Goal: Information Seeking & Learning: Learn about a topic

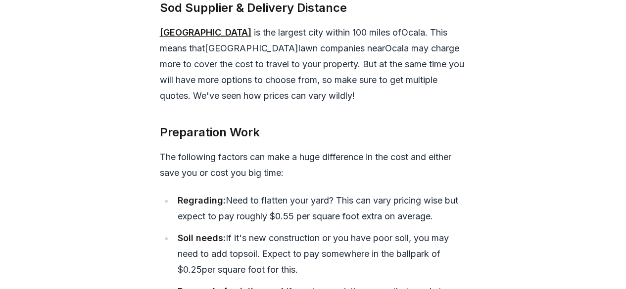
scroll to position [3909, 0]
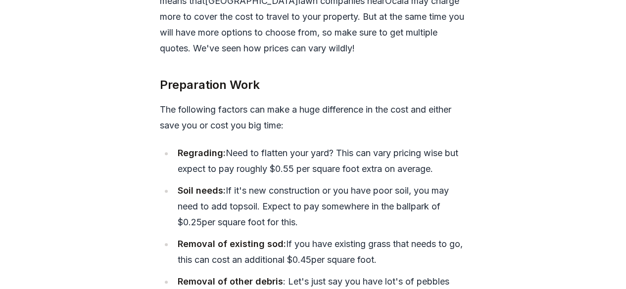
drag, startPoint x: 197, startPoint y: 93, endPoint x: 323, endPoint y: 104, distance: 125.7
click at [323, 183] on li "Soil needs: If it's new construction or you have poor soil, you may need to add…" at bounding box center [320, 206] width 293 height 47
click at [365, 183] on li "Soil needs: If it's new construction or you have poor soil, you may need to add…" at bounding box center [320, 206] width 293 height 47
drag, startPoint x: 175, startPoint y: 106, endPoint x: 318, endPoint y: 107, distance: 142.5
click at [318, 183] on li "Soil needs: If it's new construction or you have poor soil, you may need to add…" at bounding box center [320, 206] width 293 height 47
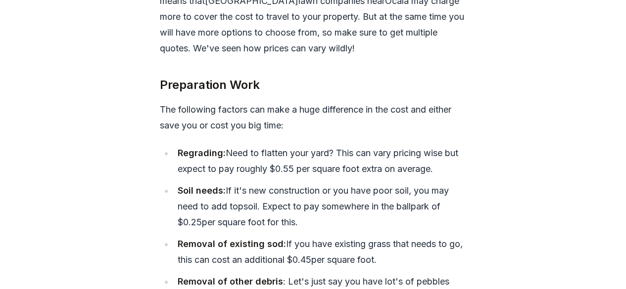
click at [348, 183] on li "Soil needs: If it's new construction or you have poor soil, you may need to add…" at bounding box center [320, 206] width 293 height 47
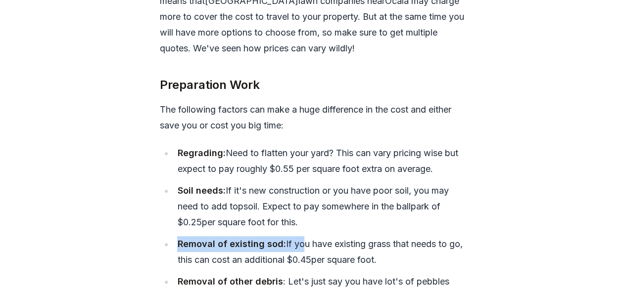
drag, startPoint x: 176, startPoint y: 127, endPoint x: 295, endPoint y: 130, distance: 119.8
click at [295, 236] on li "Removal of existing sod: If you have existing grass that needs to go, this can …" at bounding box center [320, 252] width 293 height 32
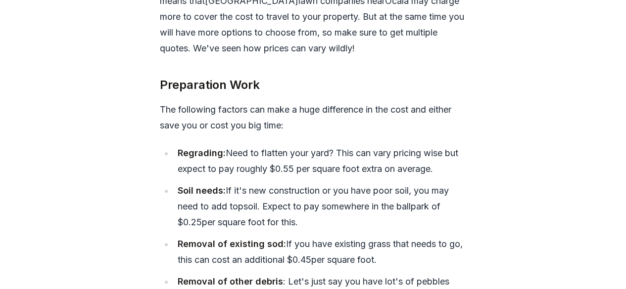
click at [264, 277] on strong "Removal of other debris" at bounding box center [229, 282] width 105 height 10
drag, startPoint x: 219, startPoint y: 128, endPoint x: 392, endPoint y: 147, distance: 174.2
click at [392, 236] on li "Removal of existing sod: If you have existing grass that needs to go, this can …" at bounding box center [320, 252] width 293 height 32
click at [418, 236] on li "Removal of existing sod: If you have existing grass that needs to go, this can …" at bounding box center [320, 252] width 293 height 32
click at [390, 236] on li "Removal of existing sod: If you have existing grass that needs to go, this can …" at bounding box center [320, 252] width 293 height 32
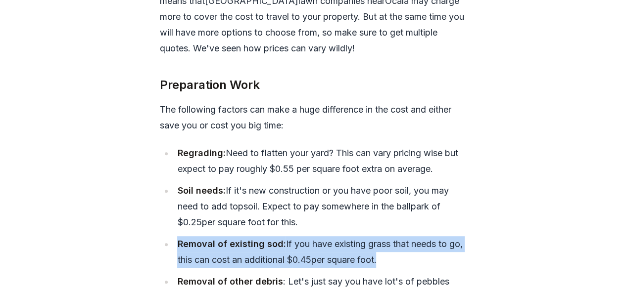
drag, startPoint x: 176, startPoint y: 126, endPoint x: 381, endPoint y: 142, distance: 206.0
click at [381, 236] on li "Removal of existing sod: If you have existing grass that needs to go, this can …" at bounding box center [320, 252] width 293 height 32
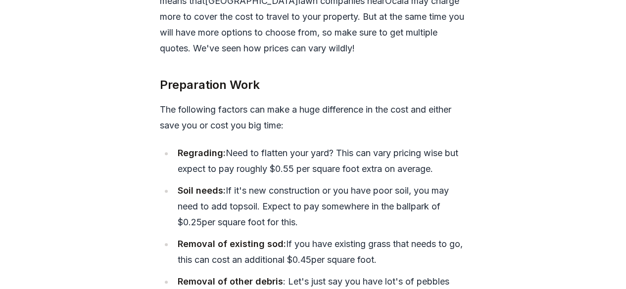
click at [416, 236] on li "Removal of existing sod: If you have existing grass that needs to go, this can …" at bounding box center [320, 252] width 293 height 32
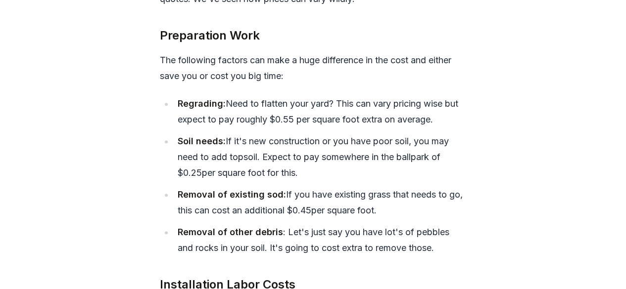
drag, startPoint x: 181, startPoint y: 94, endPoint x: 397, endPoint y: 99, distance: 216.8
click at [397, 187] on li "Removal of existing sod: If you have existing grass that needs to go, this can …" at bounding box center [320, 203] width 293 height 32
drag, startPoint x: 403, startPoint y: 146, endPoint x: 307, endPoint y: 167, distance: 98.6
click at [403, 146] on div "Sod Supplier & Delivery Distance [GEOGRAPHIC_DATA] is the largest city within 1…" at bounding box center [313, 198] width 307 height 592
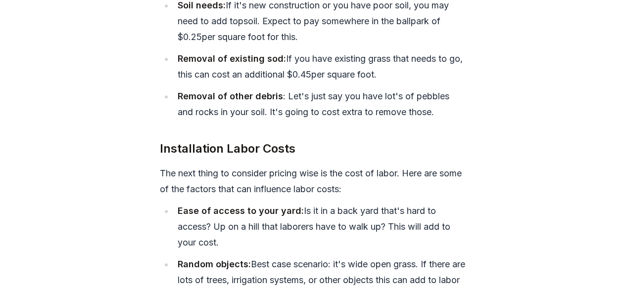
scroll to position [4107, 0]
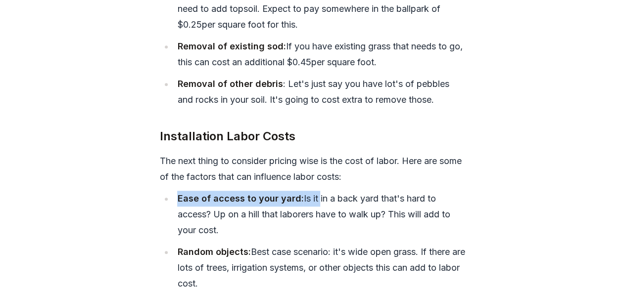
drag, startPoint x: 174, startPoint y: 81, endPoint x: 317, endPoint y: 82, distance: 143.5
click at [317, 191] on li "Ease of access to your yard: Is it in a back yard that's hard to access? Up on …" at bounding box center [320, 214] width 293 height 47
drag, startPoint x: 209, startPoint y: 192, endPoint x: 361, endPoint y: 219, distance: 154.2
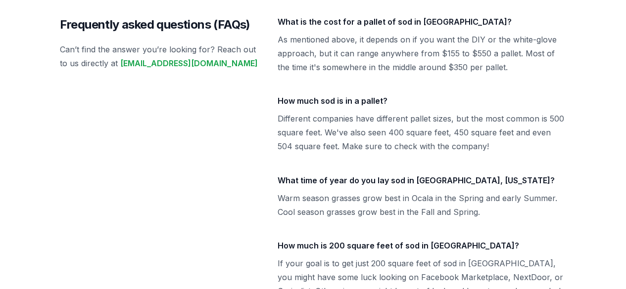
scroll to position [4552, 0]
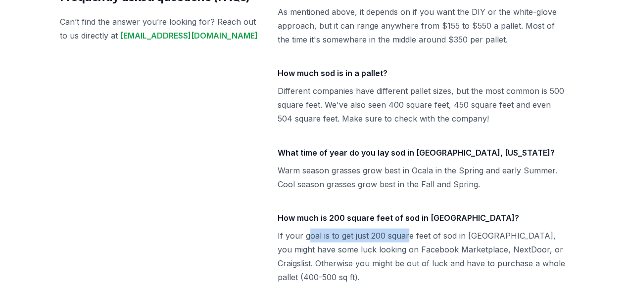
drag, startPoint x: 308, startPoint y: 119, endPoint x: 410, endPoint y: 121, distance: 101.9
click at [410, 229] on p "If your goal is to get just 200 square feet of sod in [GEOGRAPHIC_DATA], you mi…" at bounding box center [422, 256] width 289 height 55
drag, startPoint x: 420, startPoint y: 195, endPoint x: 440, endPoint y: 167, distance: 35.4
click at [421, 194] on div "Frequently asked questions (FAQs) Can’t find the answer you’re looking for? Rea…" at bounding box center [313, 136] width 538 height 392
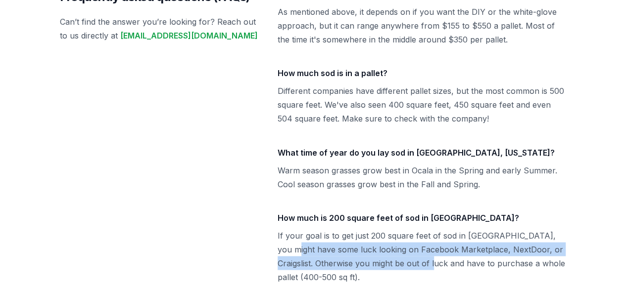
drag, startPoint x: 287, startPoint y: 136, endPoint x: 443, endPoint y: 140, distance: 156.4
click at [443, 229] on p "If your goal is to get just 200 square feet of sod in [GEOGRAPHIC_DATA], you mi…" at bounding box center [422, 256] width 289 height 55
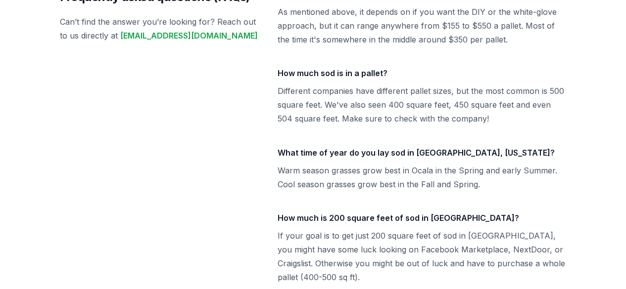
click at [419, 183] on div "Frequently asked questions (FAQs) Can’t find the answer you’re looking for? Rea…" at bounding box center [313, 136] width 538 height 392
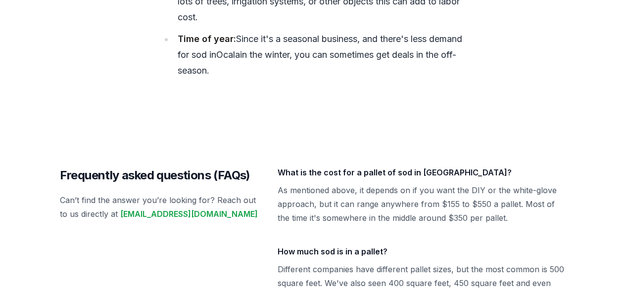
scroll to position [4354, 0]
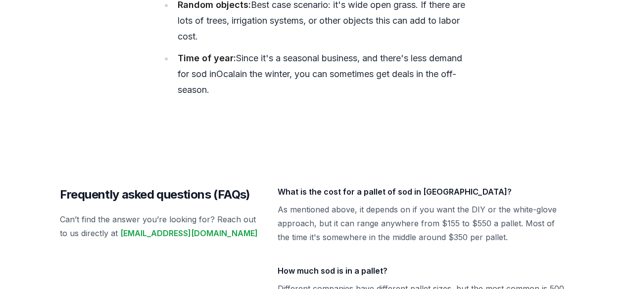
drag, startPoint x: 331, startPoint y: 185, endPoint x: 488, endPoint y: 200, distance: 157.6
drag, startPoint x: 289, startPoint y: 172, endPoint x: 490, endPoint y: 175, distance: 200.9
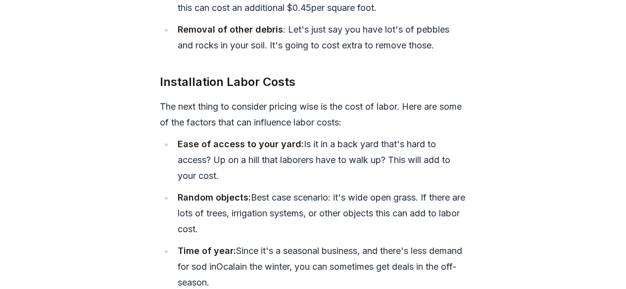
scroll to position [4156, 0]
